Goal: Feedback & Contribution: Leave review/rating

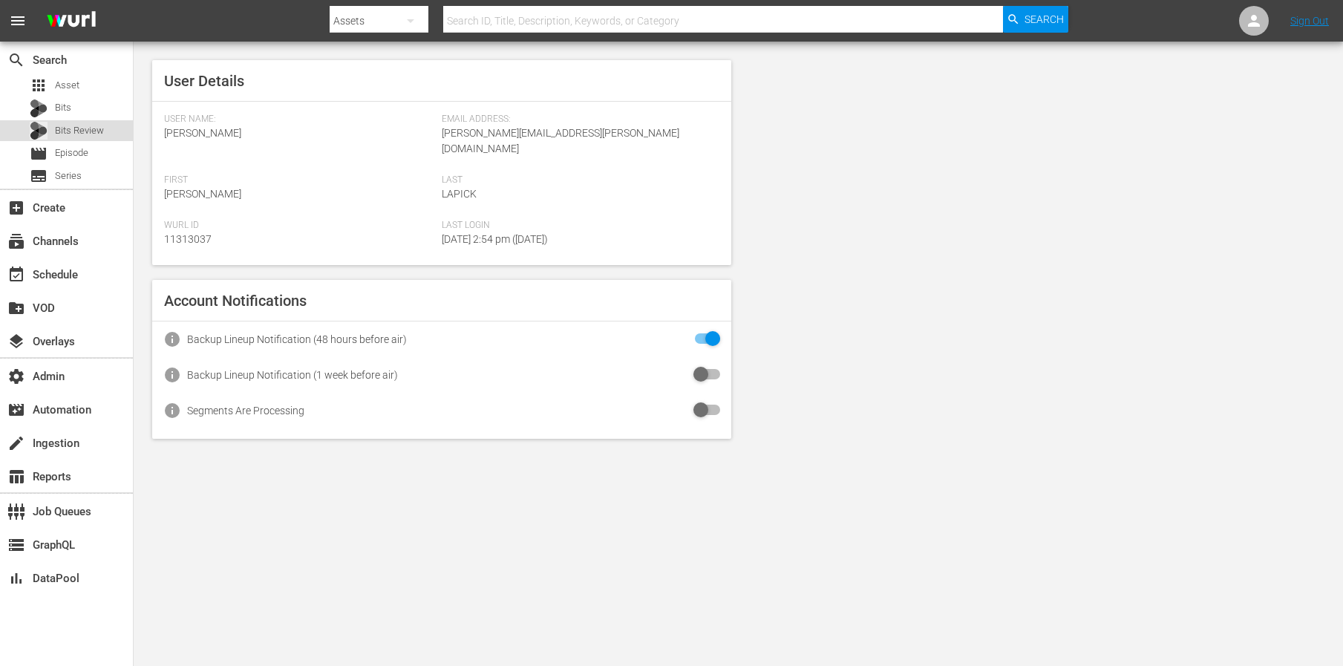
click at [79, 131] on span "Bits Review" at bounding box center [79, 130] width 49 height 15
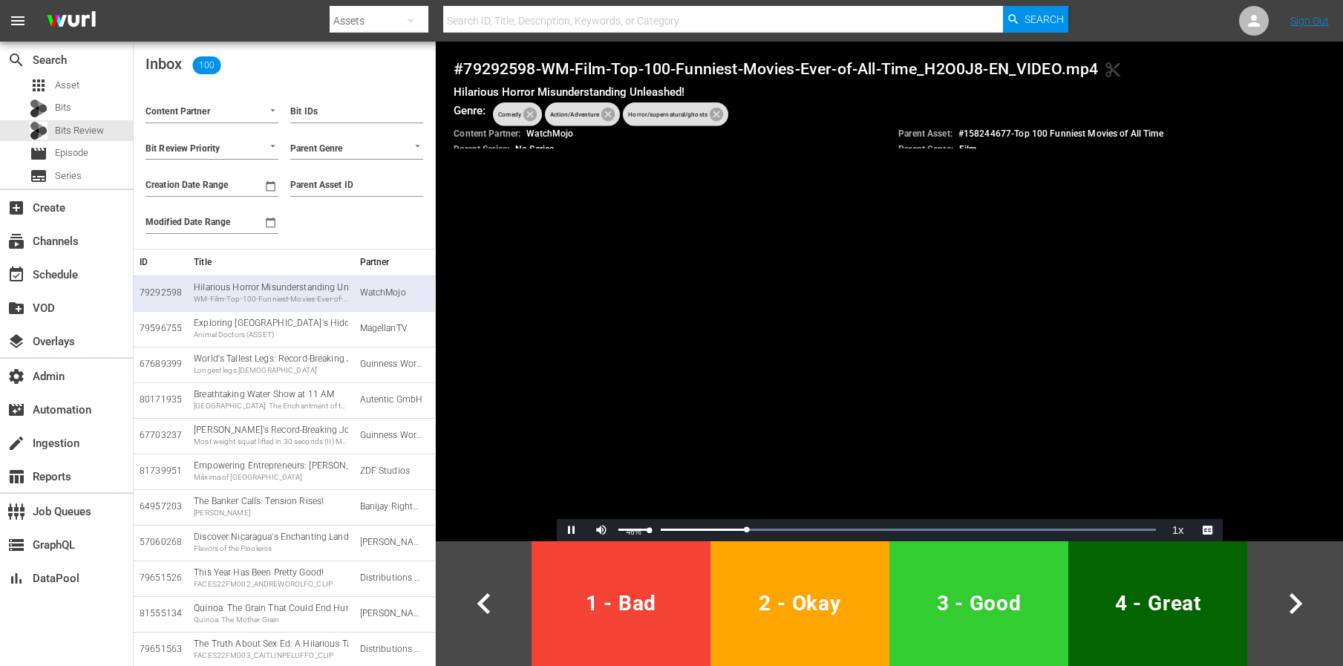
click at [633, 526] on div "46%" at bounding box center [633, 530] width 37 height 22
click at [633, 530] on div "Volume Level" at bounding box center [633, 530] width 30 height 2
click at [629, 530] on div "Volume Level" at bounding box center [623, 530] width 11 height 2
drag, startPoint x: 663, startPoint y: 532, endPoint x: 651, endPoint y: 532, distance: 11.9
click at [654, 532] on div "Loaded : 100.00% 0:03 0:22" at bounding box center [889, 530] width 547 height 22
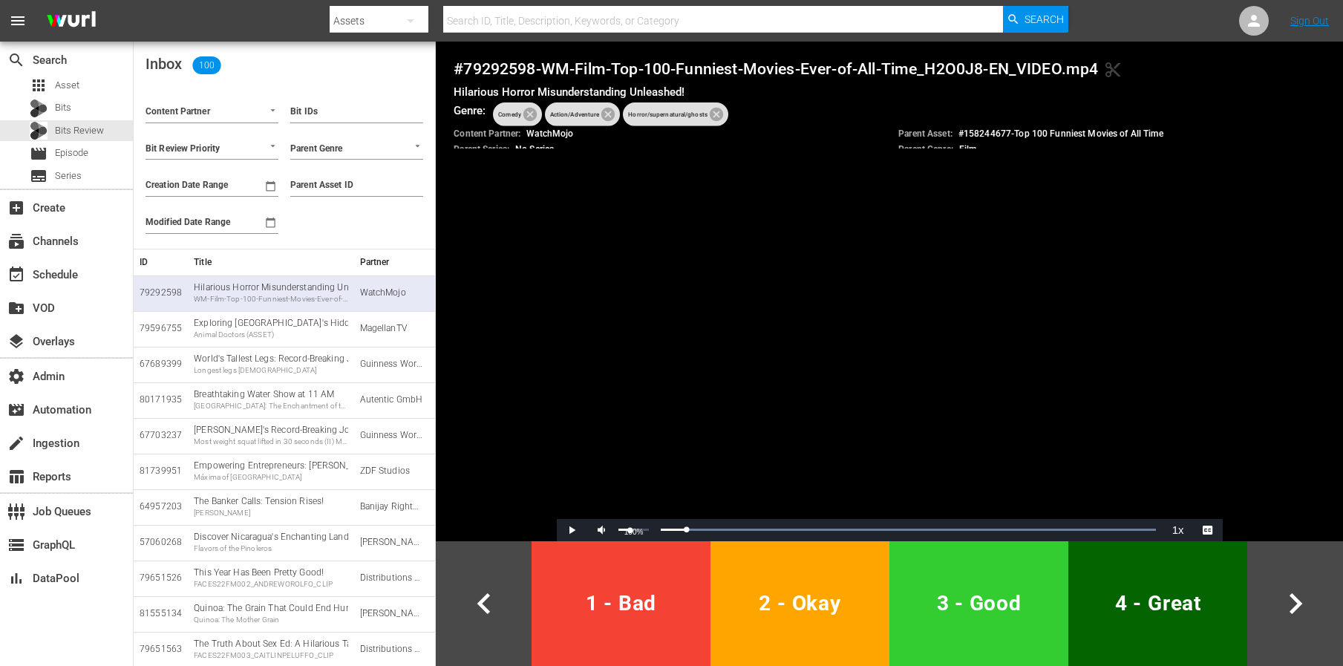
drag, startPoint x: 651, startPoint y: 529, endPoint x: 609, endPoint y: 529, distance: 42.3
click at [609, 529] on div "Play Mute 100% Current Time 0:02 / Duration 0:45 Loaded : 100.00% 0:00 0:02 1x …" at bounding box center [890, 530] width 666 height 22
click at [572, 530] on span "Video Player" at bounding box center [572, 530] width 0 height 0
click at [947, 575] on button "3 - Good" at bounding box center [978, 603] width 179 height 125
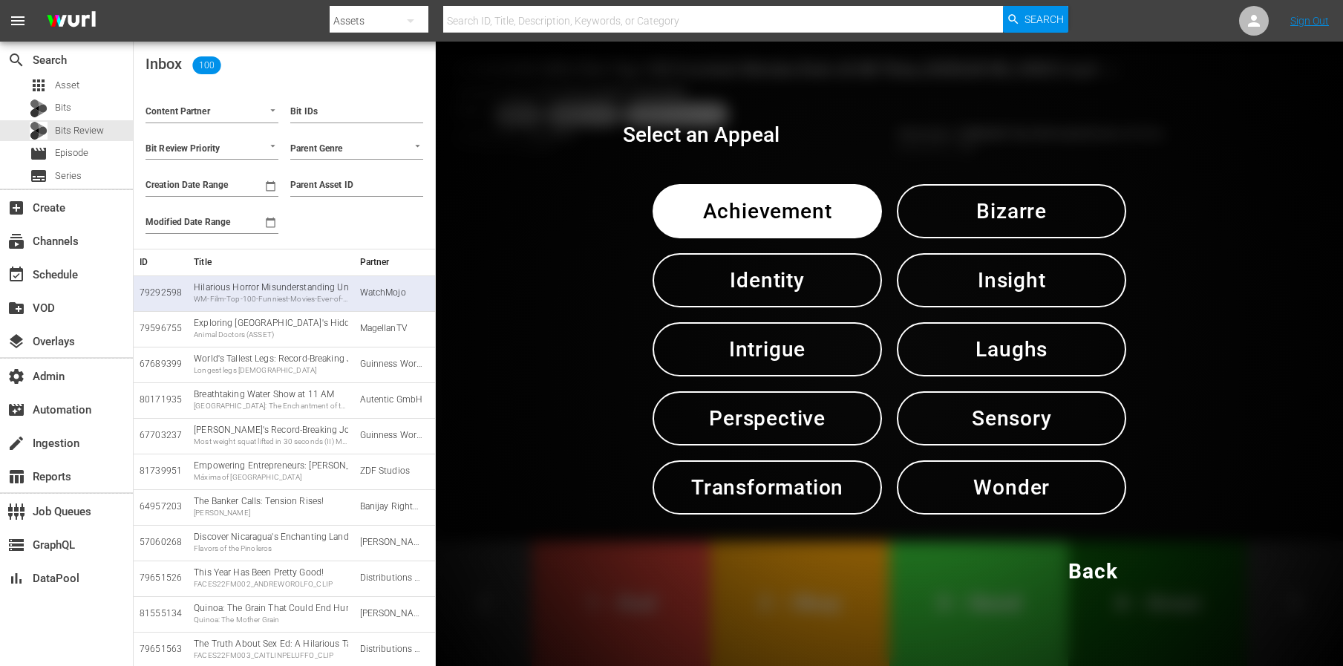
click at [945, 333] on span "Laughs" at bounding box center [1011, 349] width 152 height 36
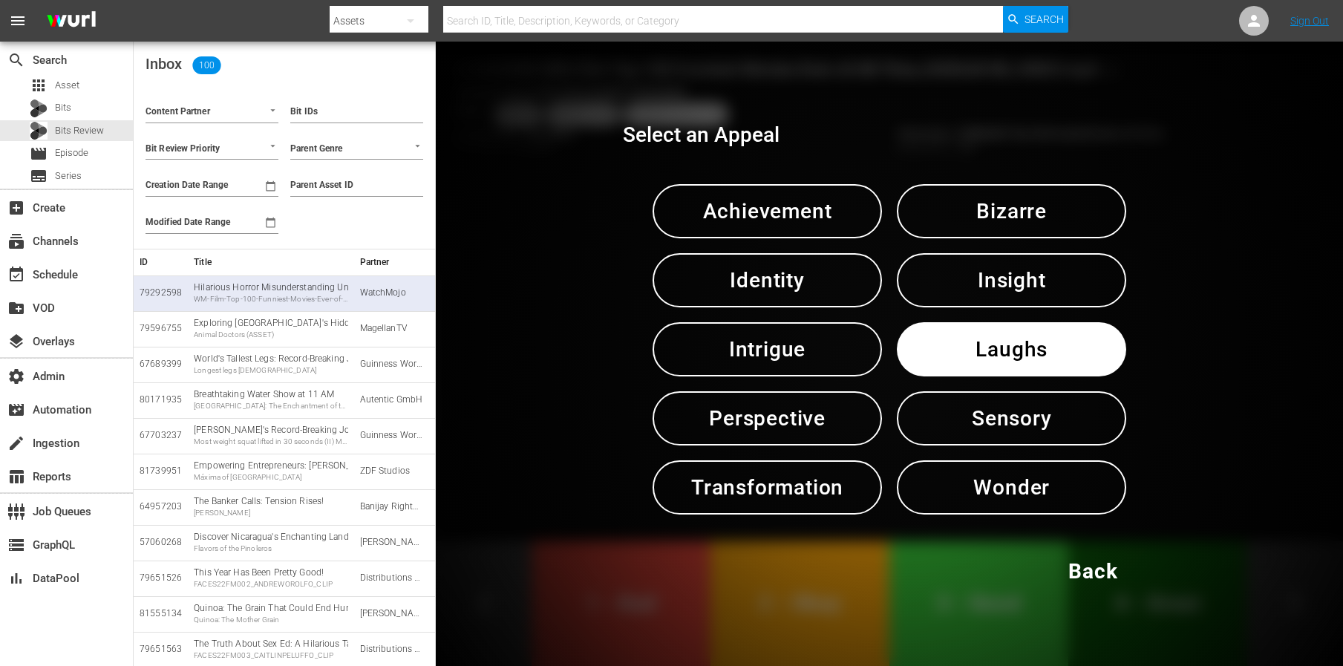
click at [945, 333] on span "Laughs" at bounding box center [1011, 349] width 152 height 36
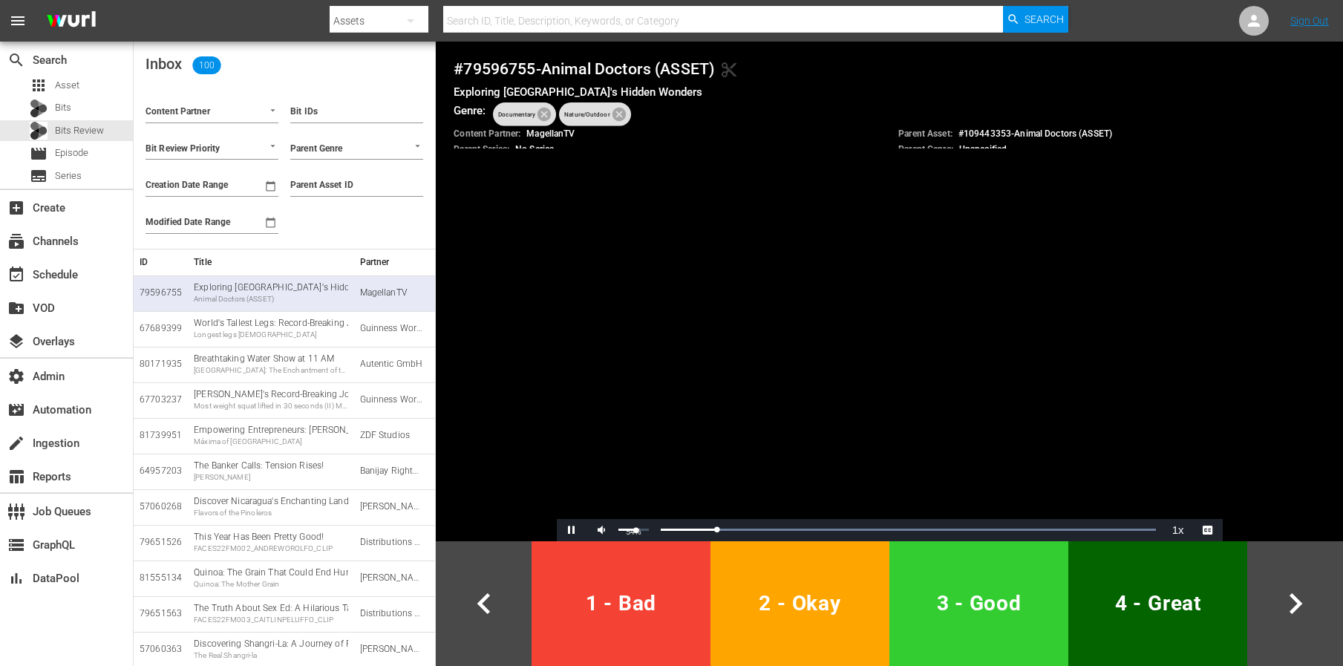
click at [636, 527] on div "54%" at bounding box center [633, 530] width 37 height 22
click at [1091, 532] on div "Loaded : 100.00% 0:38 0:05" at bounding box center [889, 530] width 547 height 22
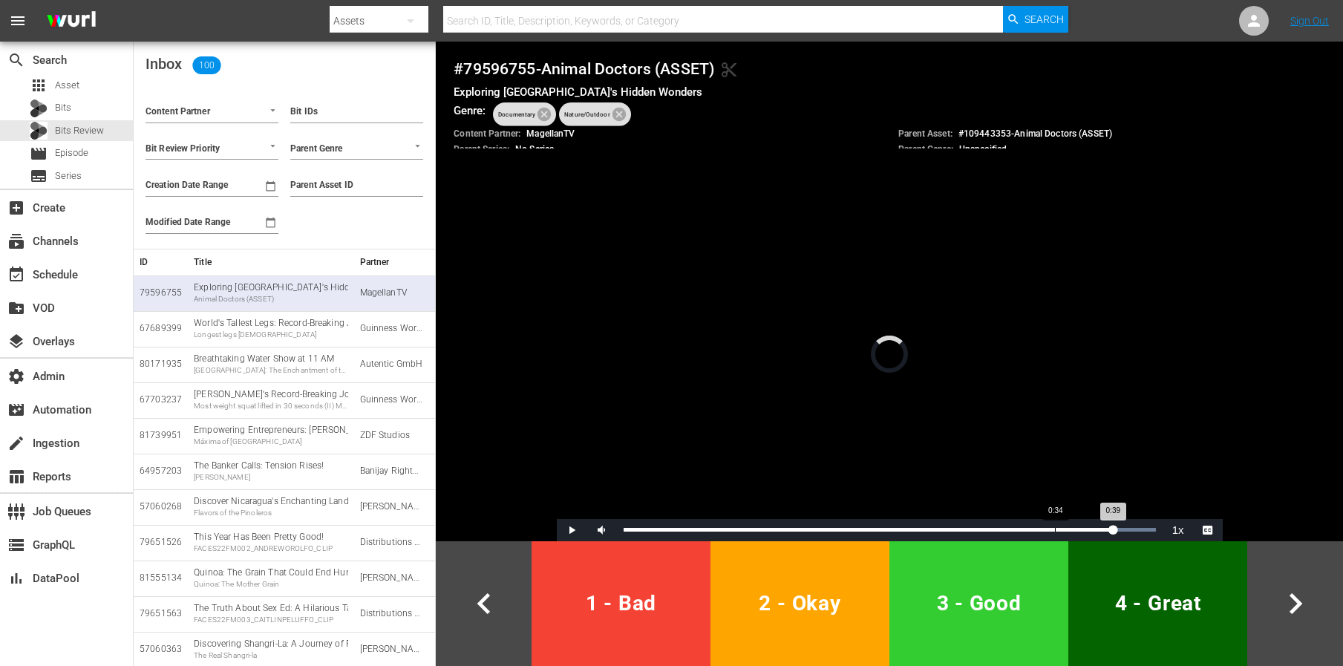
click at [1054, 523] on div "Loaded : 100.00% 0:34 0:39" at bounding box center [889, 530] width 547 height 22
click at [998, 525] on div "Loaded : 100.00% 0:29 0:00" at bounding box center [889, 530] width 547 height 22
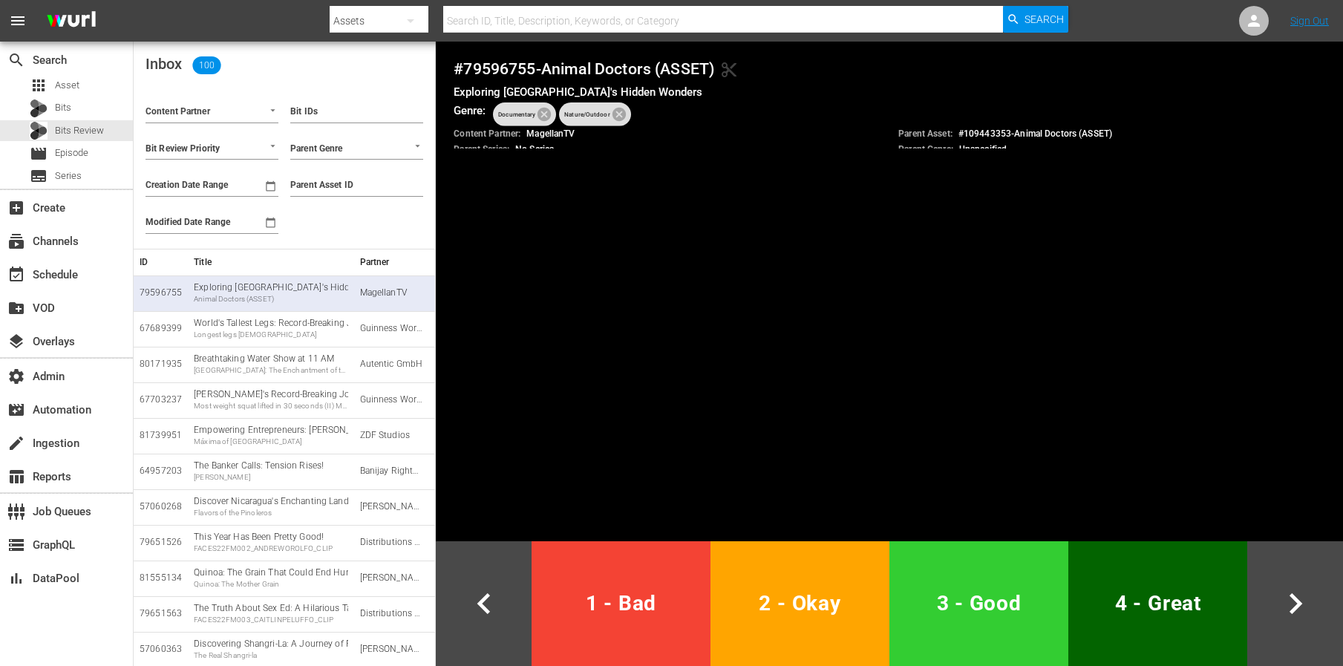
click at [799, 603] on span "2 - Okay" at bounding box center [799, 603] width 167 height 36
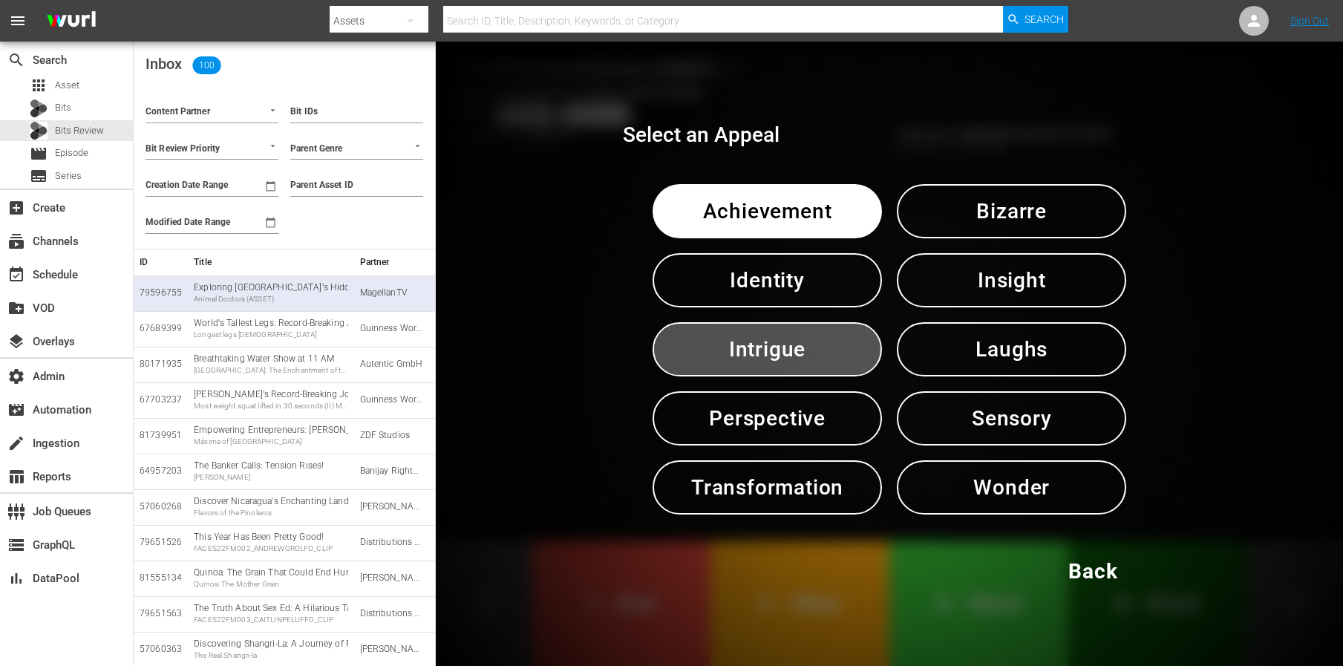
click at [782, 340] on span "Intrigue" at bounding box center [767, 349] width 152 height 36
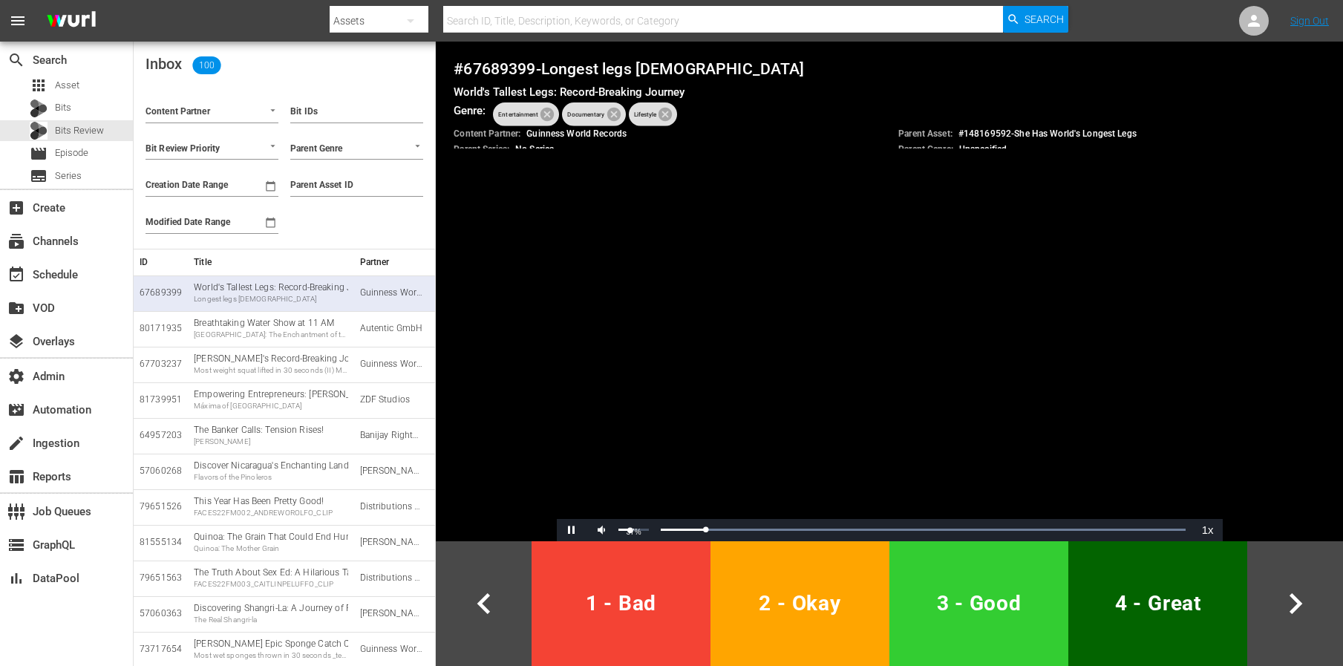
click at [630, 529] on div "Volume Level" at bounding box center [623, 530] width 11 height 2
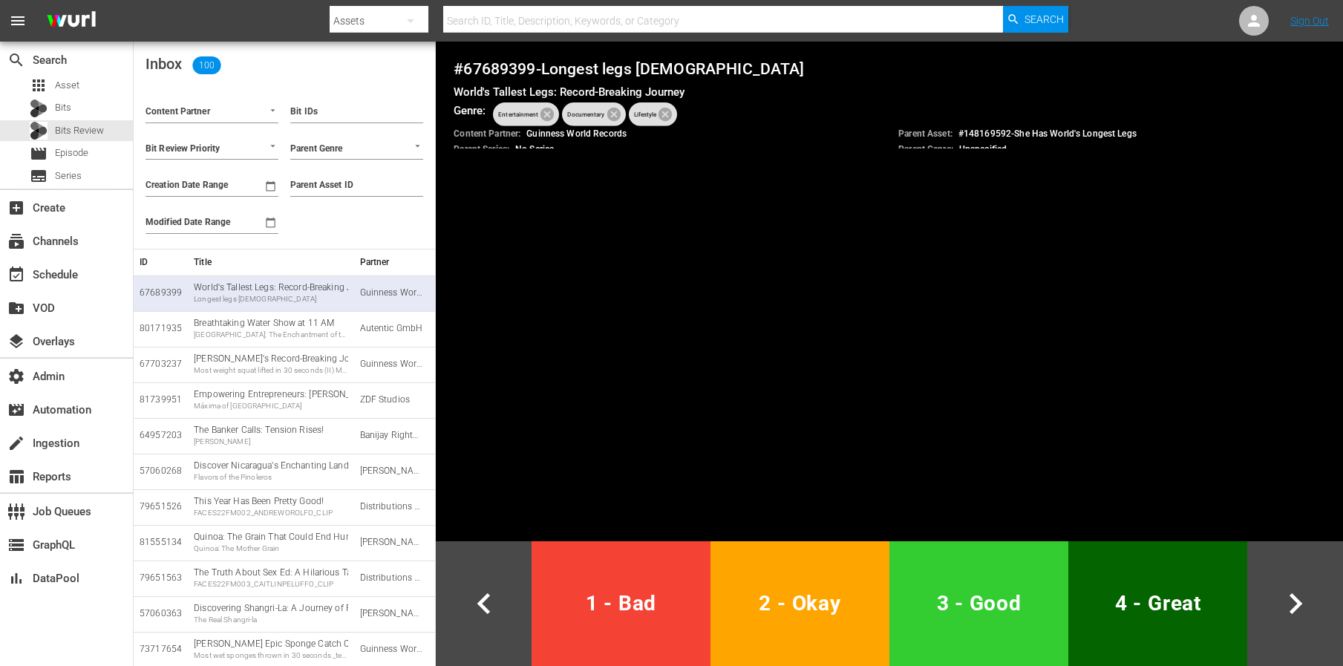
click at [947, 615] on span "3 - Good" at bounding box center [978, 603] width 167 height 36
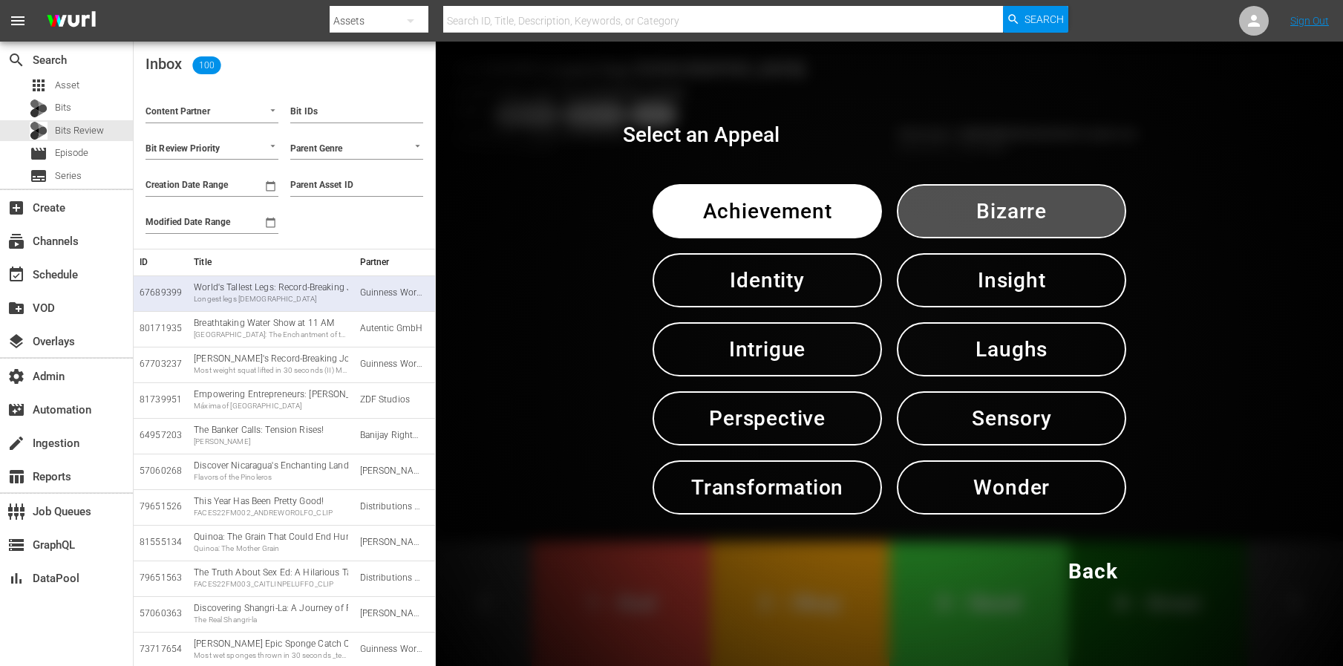
click at [990, 218] on span "Bizarre" at bounding box center [1011, 211] width 152 height 36
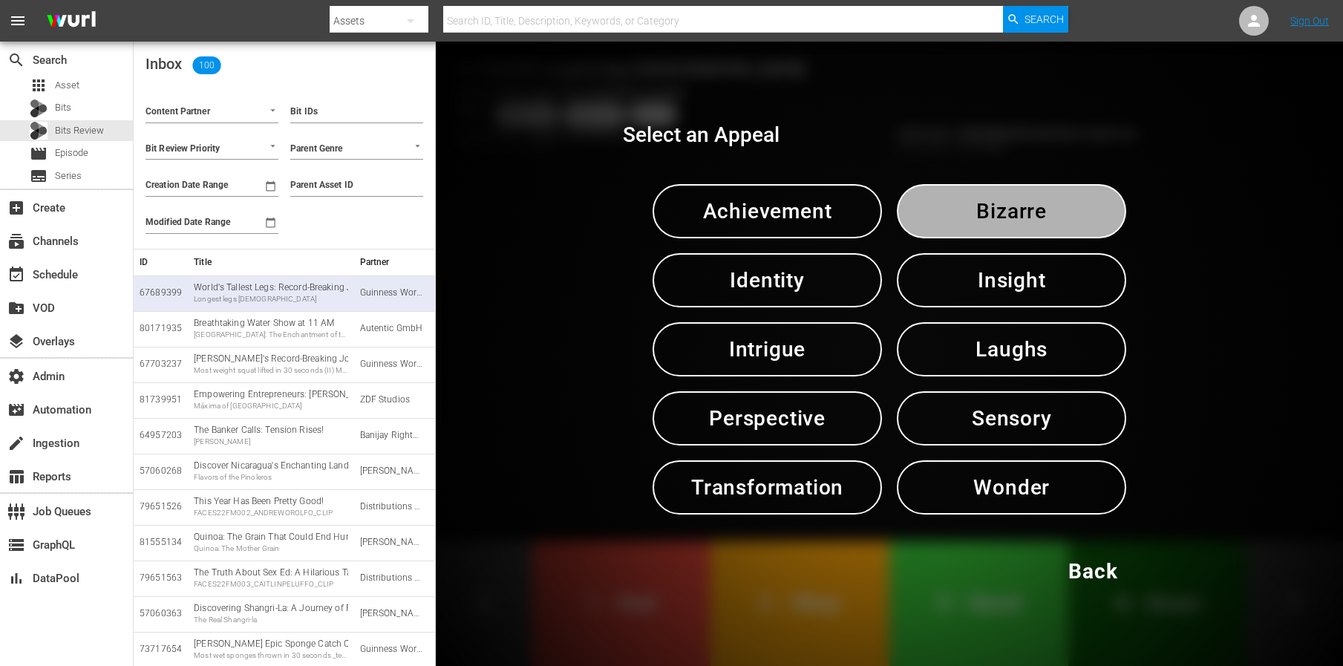
click at [990, 218] on span "Bizarre" at bounding box center [1011, 211] width 152 height 36
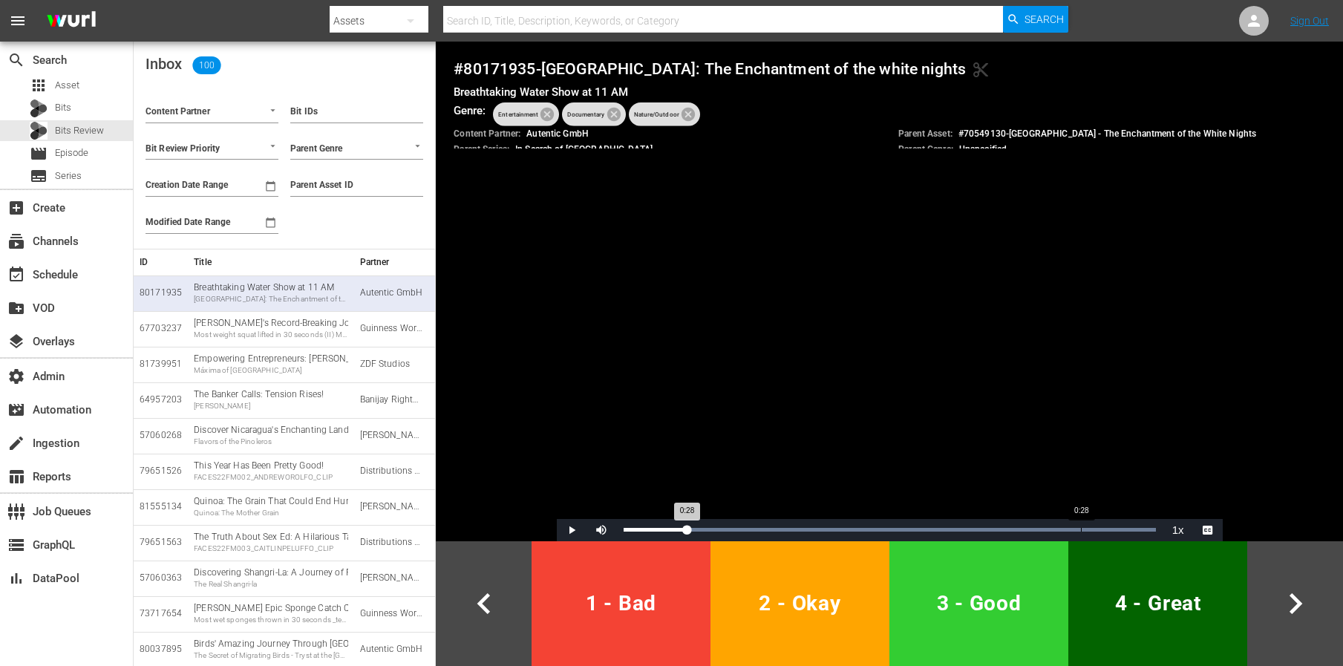
click at [1081, 532] on div "Loaded : 100.00% 0:28 0:28" at bounding box center [889, 530] width 547 height 22
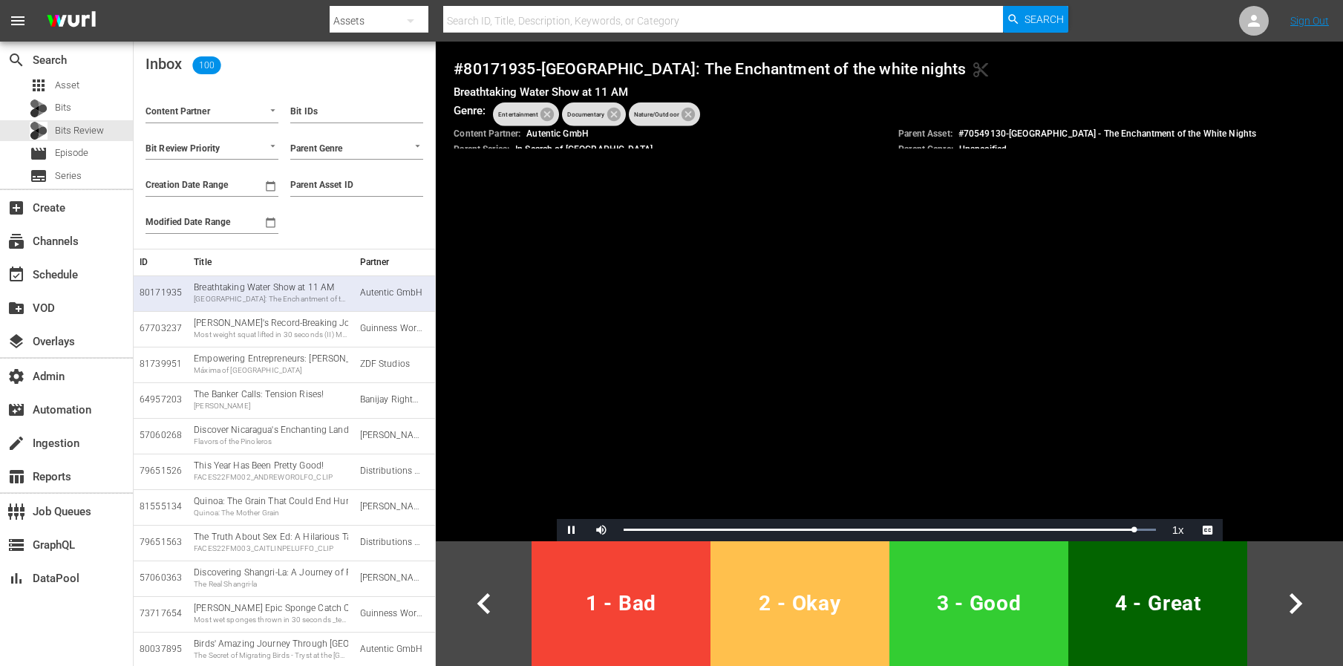
click at [801, 613] on span "2 - Okay" at bounding box center [799, 603] width 167 height 36
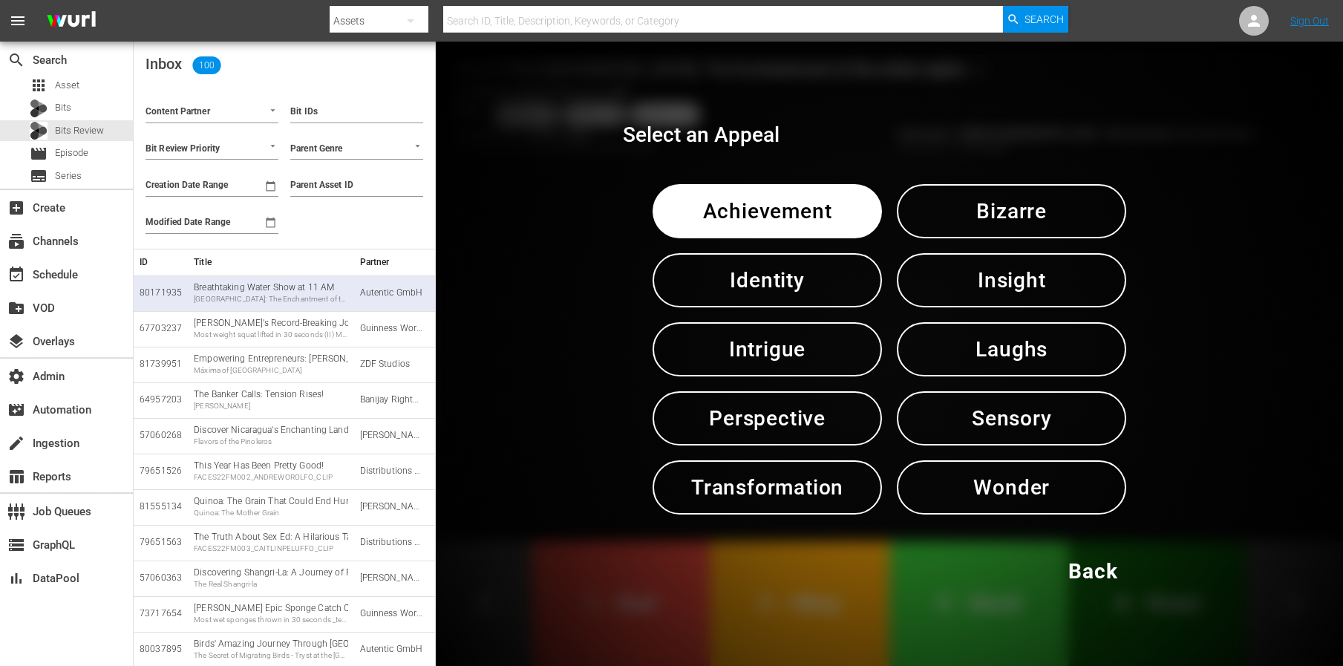
click at [765, 340] on span "Intrigue" at bounding box center [767, 349] width 152 height 36
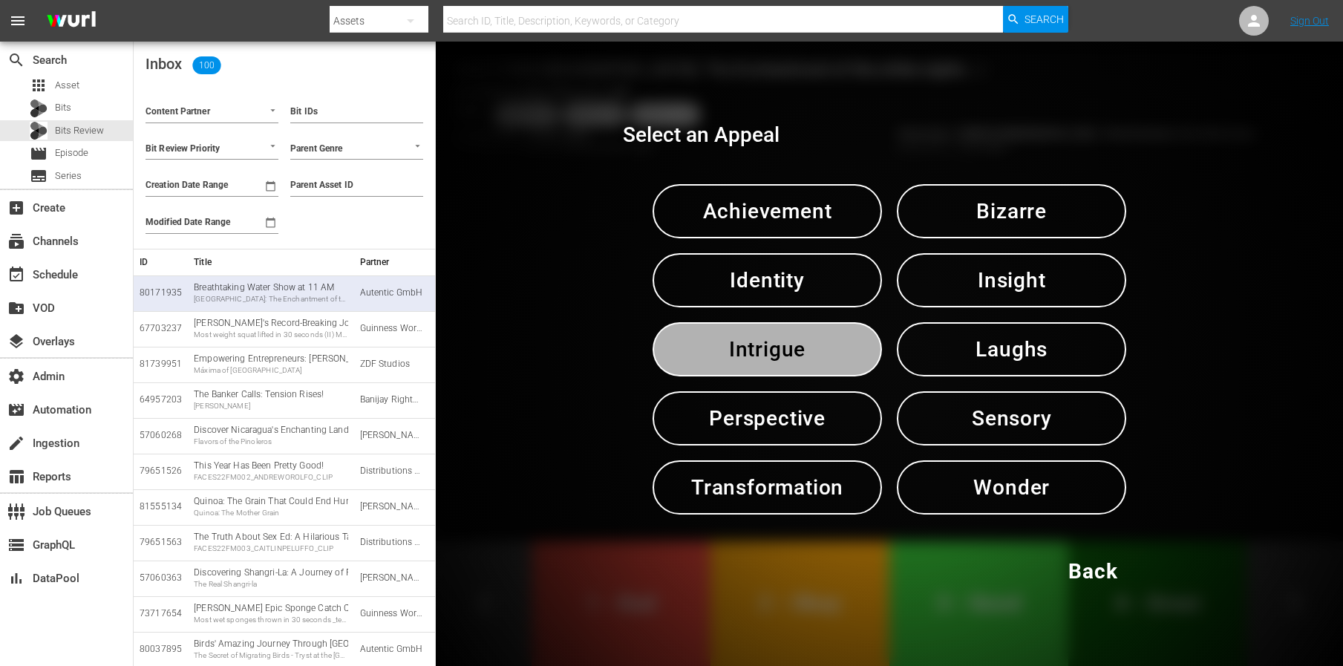
click at [765, 340] on span "Intrigue" at bounding box center [767, 349] width 152 height 36
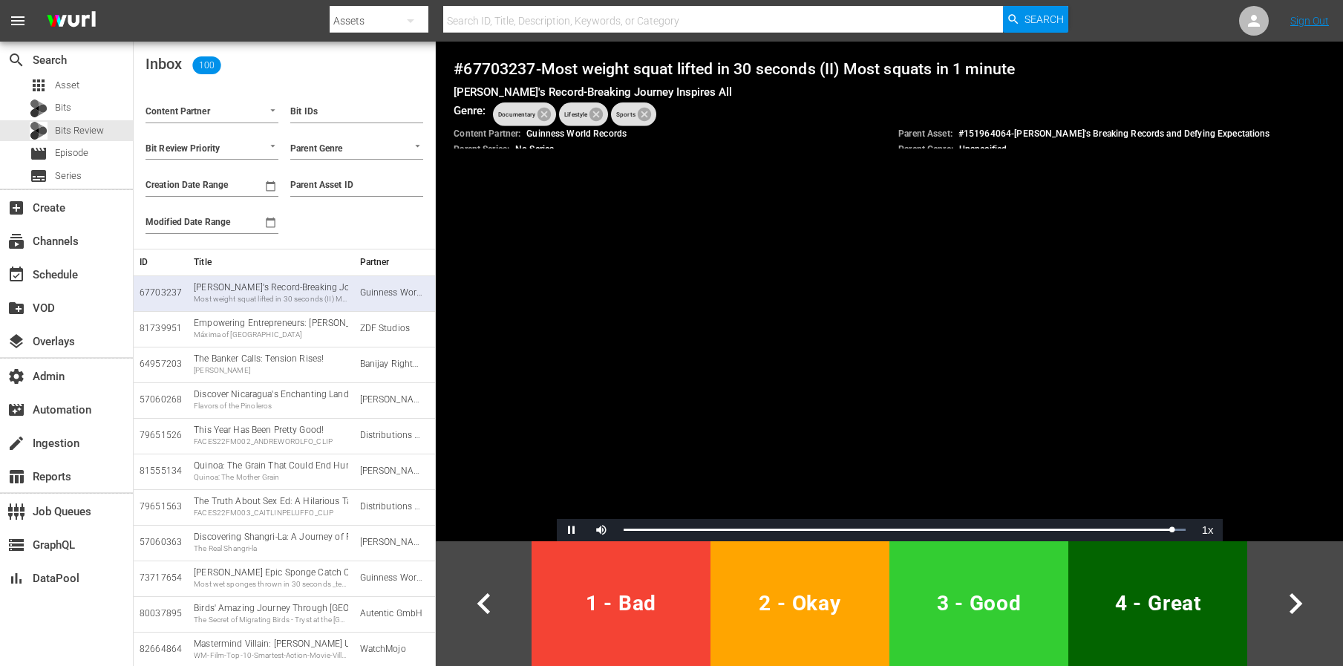
click at [832, 633] on button "2 - Okay" at bounding box center [799, 603] width 179 height 125
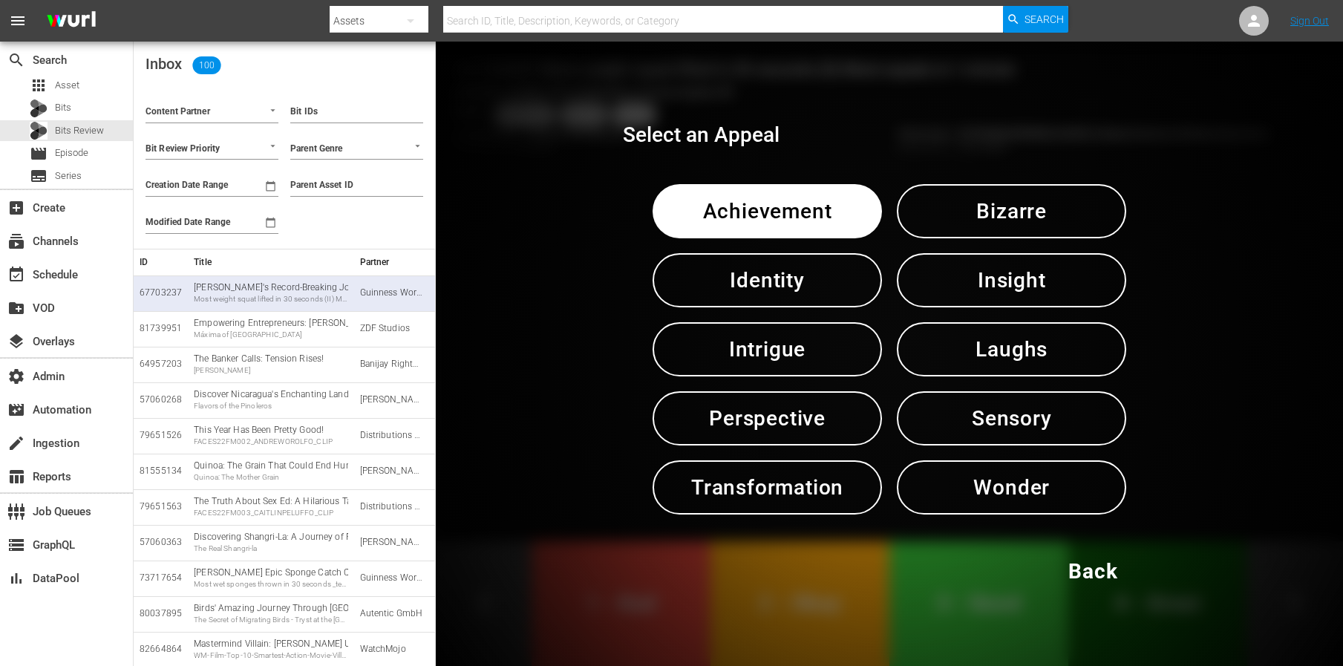
click at [775, 228] on span "Achievement" at bounding box center [767, 211] width 152 height 36
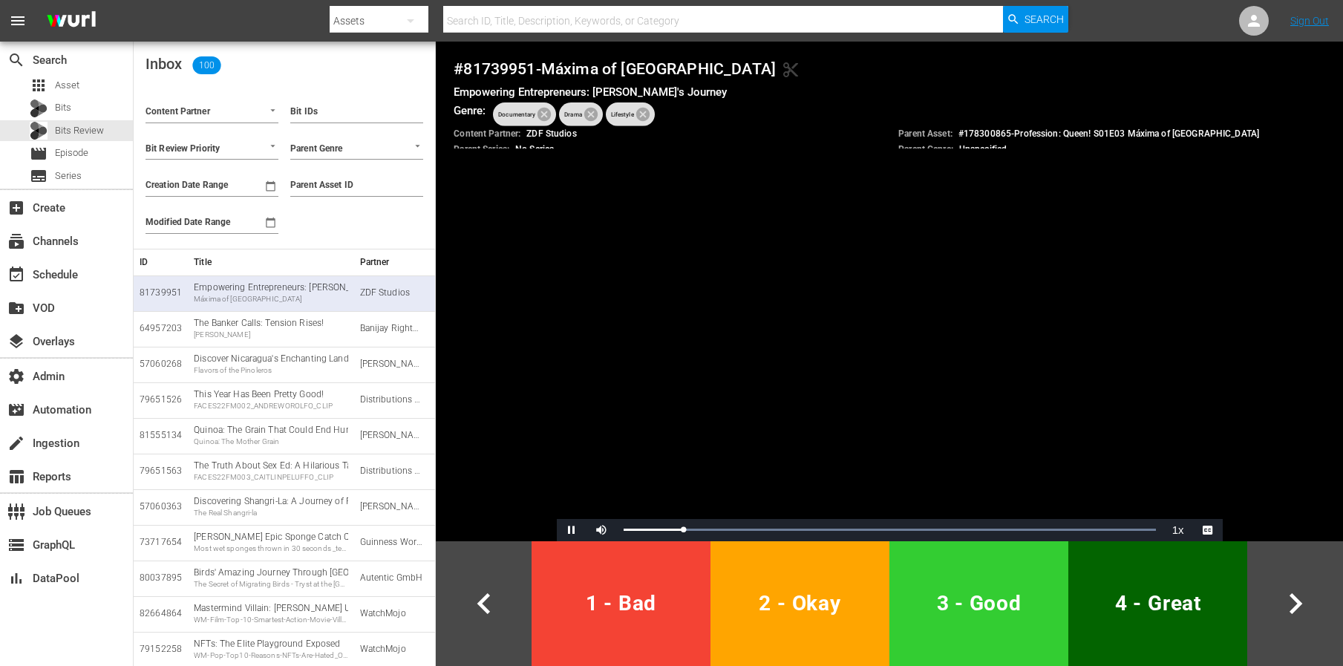
click at [663, 643] on button "1 - Bad" at bounding box center [621, 603] width 179 height 125
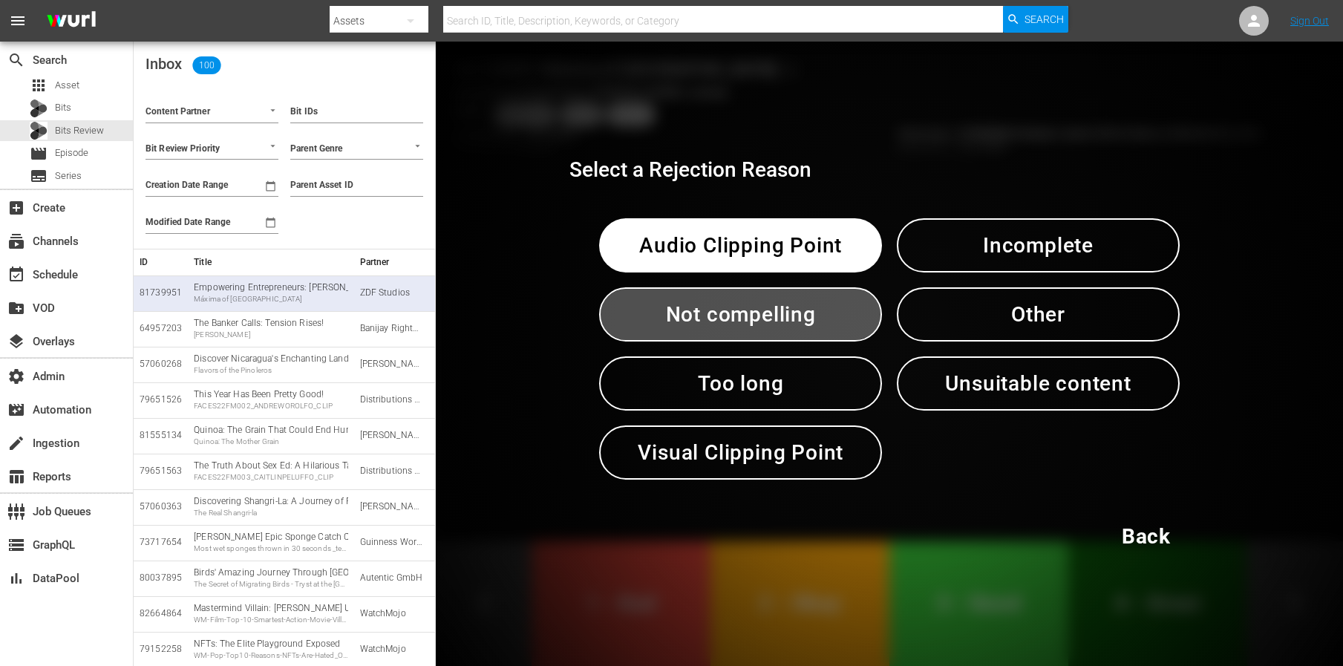
click at [810, 322] on span "Not compelling" at bounding box center [741, 314] width 206 height 36
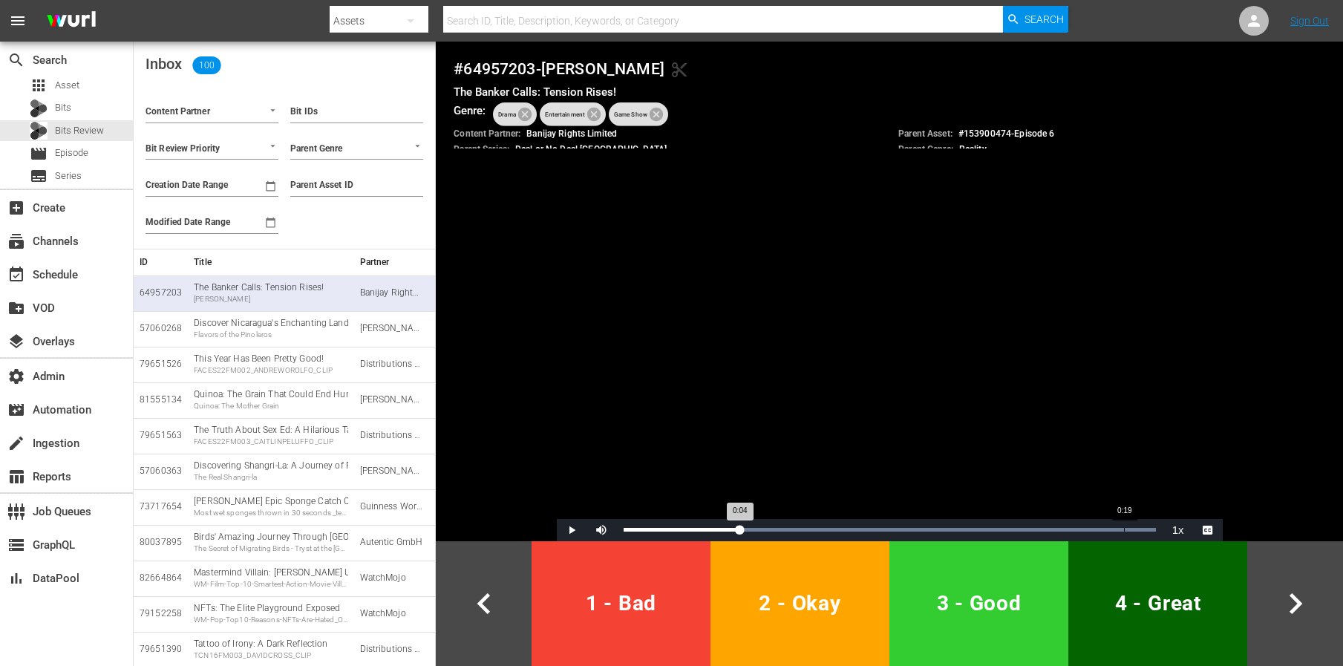
click at [1123, 534] on div "Loaded : 100.00% 0:19 0:04" at bounding box center [889, 530] width 547 height 22
click at [1071, 531] on div "Loaded : 100.00% 0:17 0:17" at bounding box center [890, 530] width 532 height 4
click at [1008, 527] on div "Loaded : 100.00% 0:14 0:20" at bounding box center [889, 530] width 547 height 22
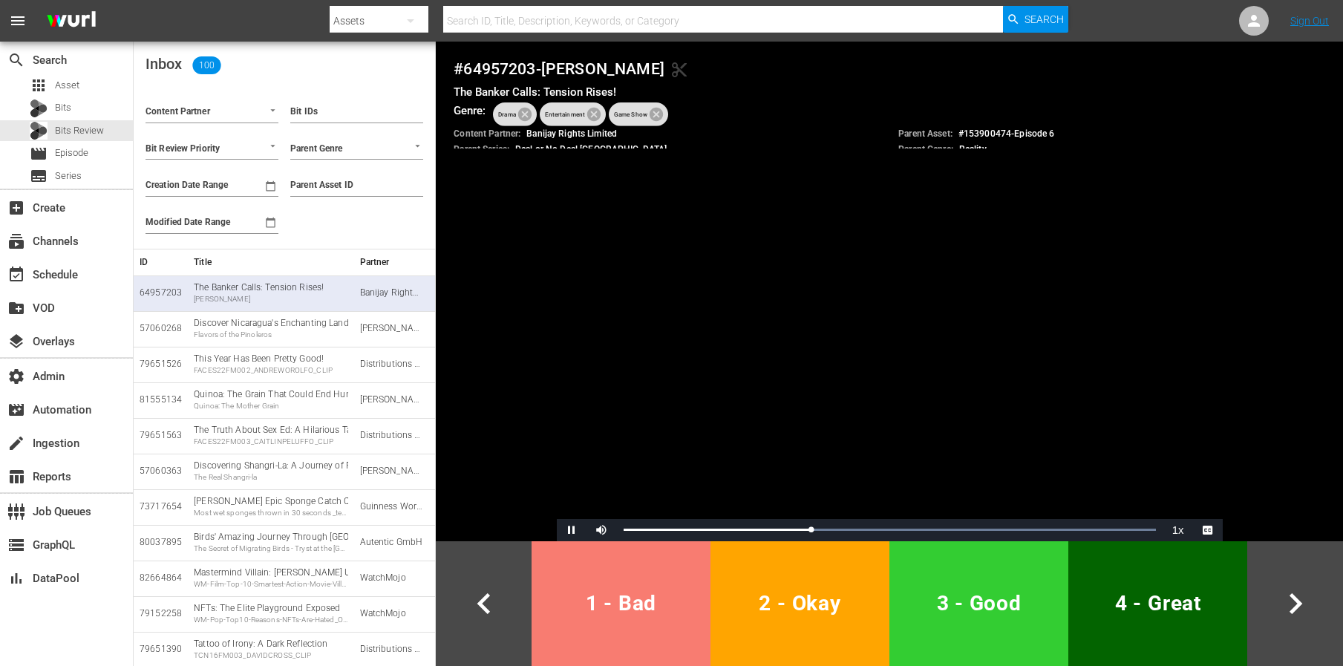
click at [591, 587] on span "1 - Bad" at bounding box center [621, 603] width 167 height 36
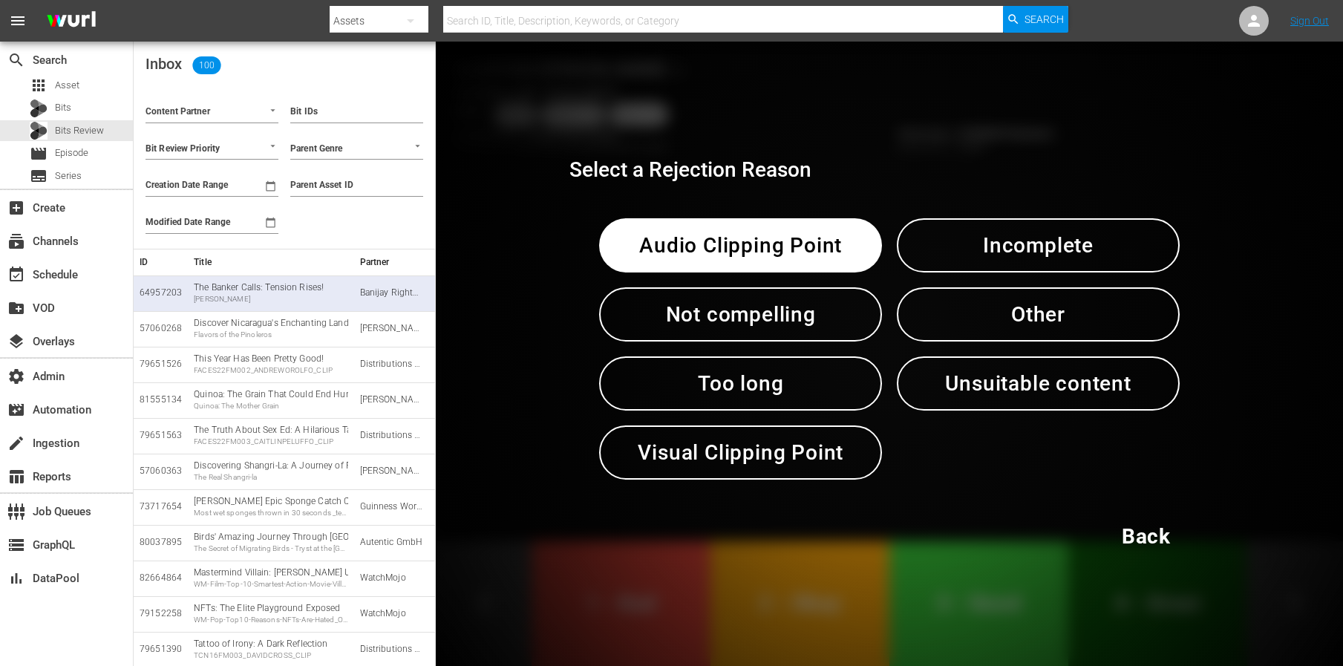
click at [1019, 249] on span "Incomplete" at bounding box center [1038, 245] width 206 height 36
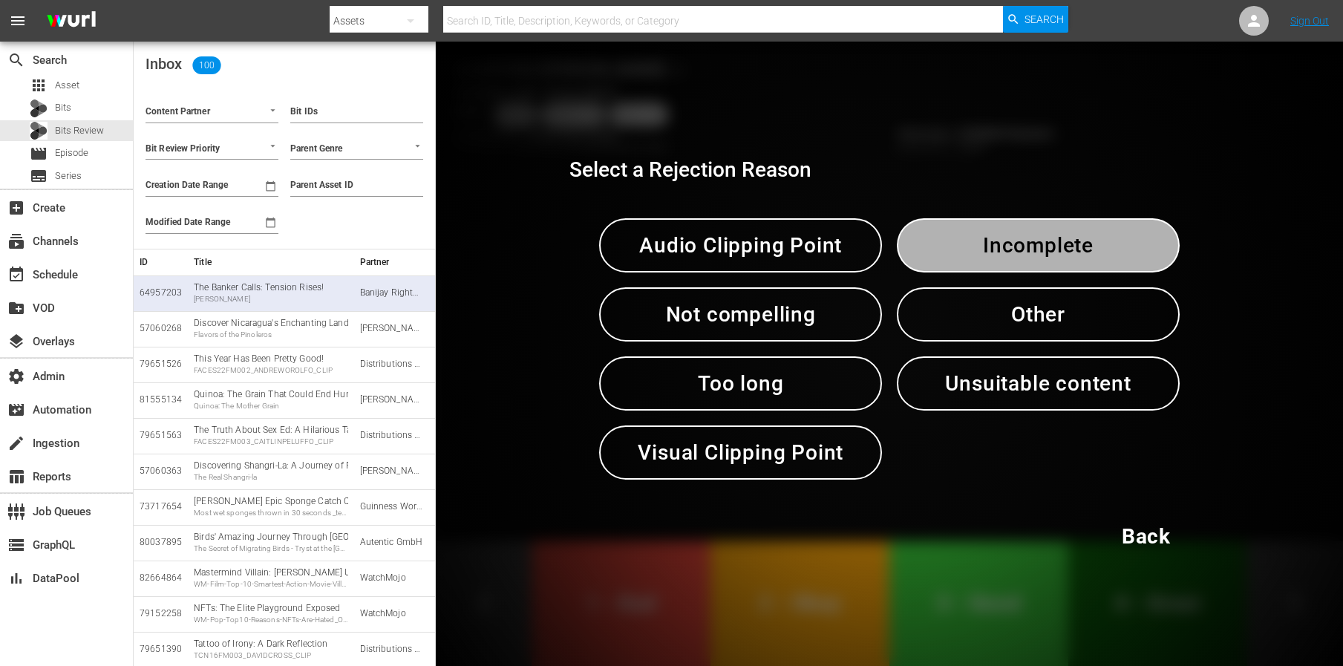
click at [1019, 249] on span "Incomplete" at bounding box center [1038, 245] width 206 height 36
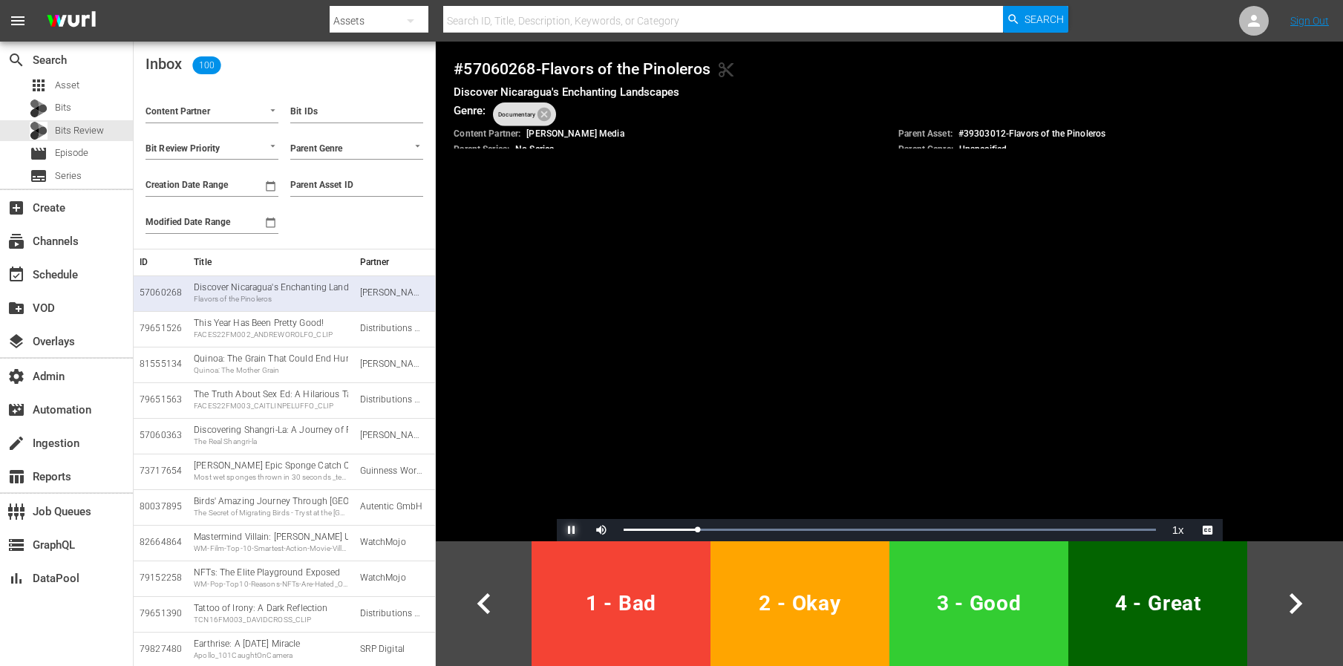
click at [572, 530] on span "Video Player" at bounding box center [572, 530] width 0 height 0
